Goal: Find specific page/section: Find specific page/section

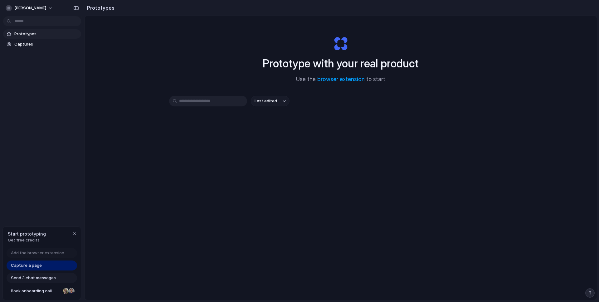
click at [542, 205] on div "Prototype with your real product Use the browser extension to start Last edited" at bounding box center [341, 174] width 513 height 317
click at [267, 182] on div "Prototype with your real product Use the browser extension to start Last edited" at bounding box center [341, 174] width 513 height 317
click at [328, 129] on div "Last edited" at bounding box center [340, 123] width 343 height 55
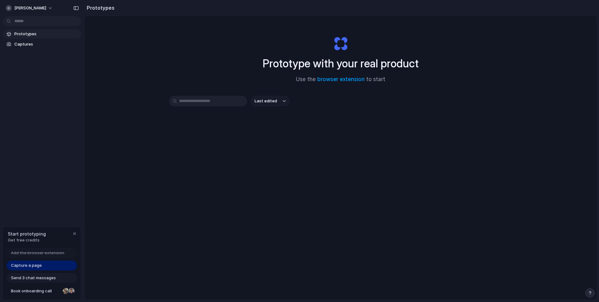
click at [42, 90] on div "Prototypes Captures" at bounding box center [42, 65] width 84 height 131
click at [42, 92] on div "Prototypes Captures" at bounding box center [42, 65] width 84 height 131
click at [35, 267] on span "Capture a page" at bounding box center [26, 266] width 31 height 6
